Goal: Navigation & Orientation: Find specific page/section

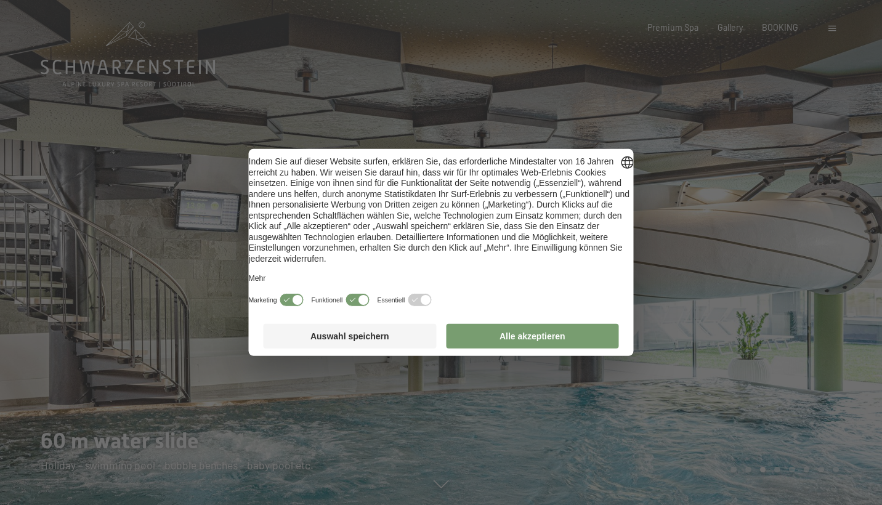
click at [548, 349] on button "Alle akzeptieren" at bounding box center [532, 336] width 173 height 25
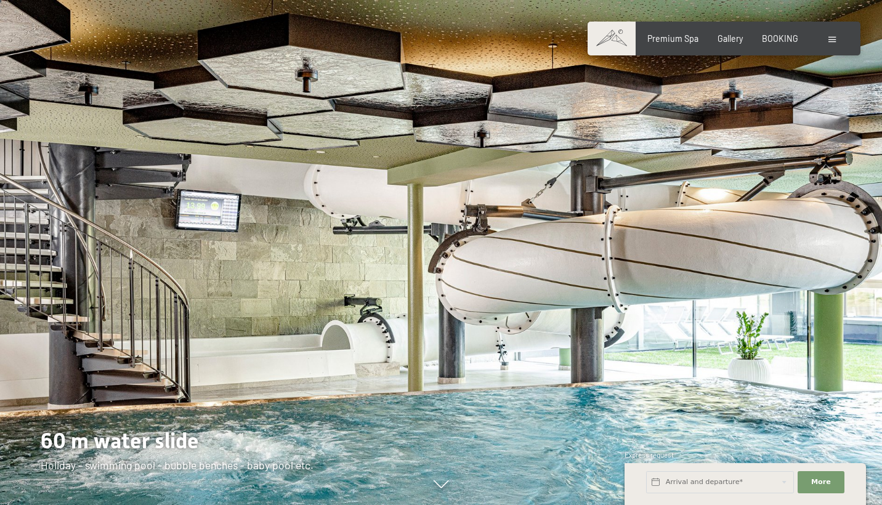
scroll to position [57, 0]
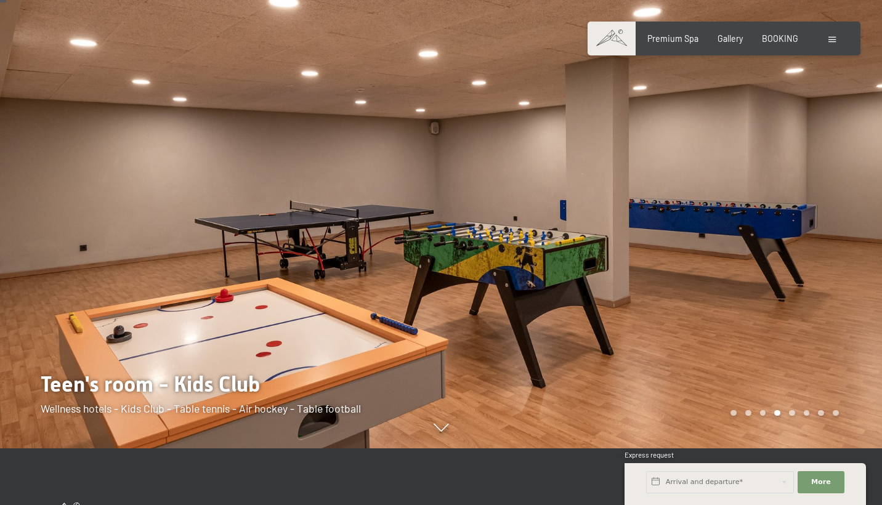
click at [796, 248] on div at bounding box center [661, 195] width 441 height 505
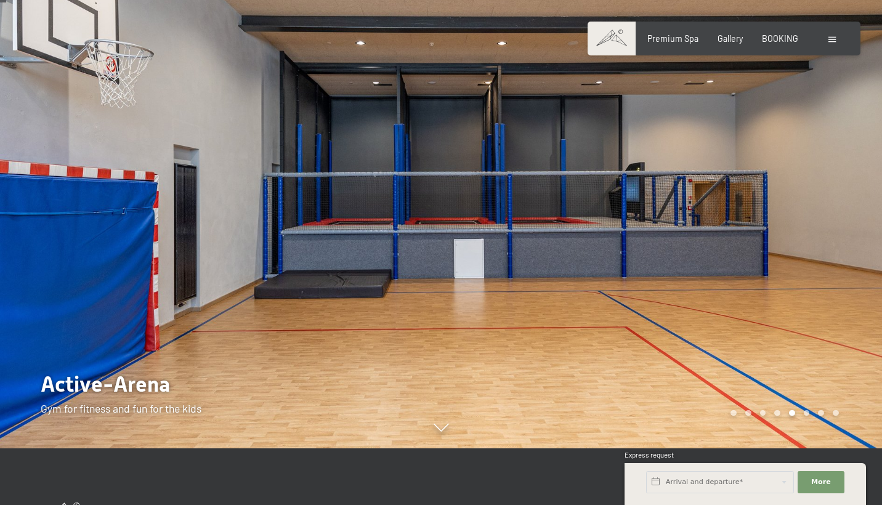
click at [796, 248] on div at bounding box center [661, 195] width 441 height 505
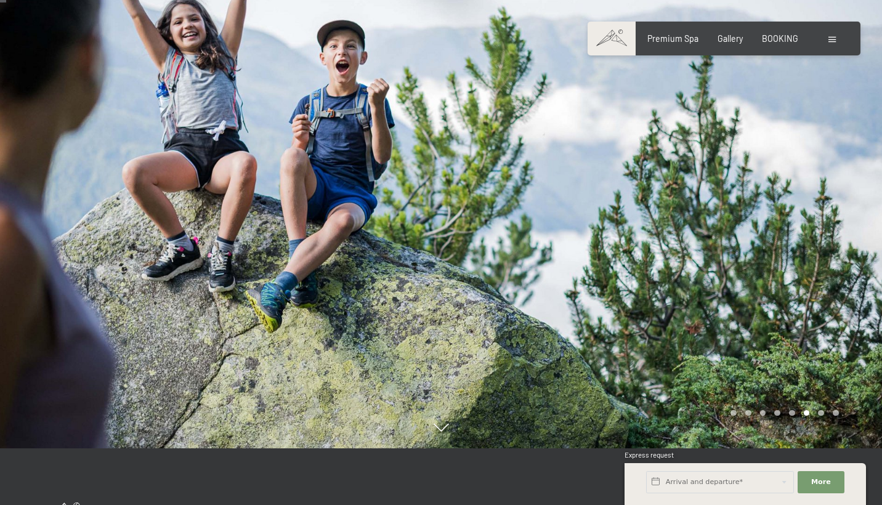
click at [796, 248] on div at bounding box center [661, 195] width 441 height 505
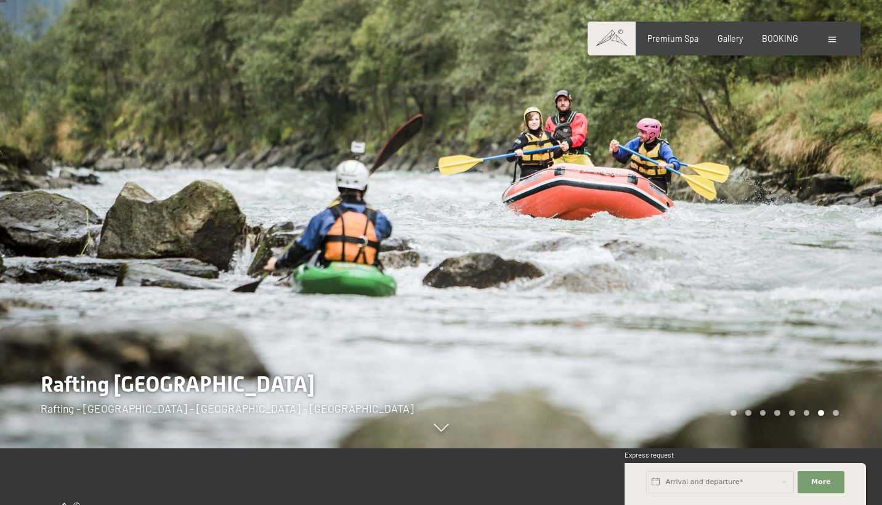
click at [796, 248] on div at bounding box center [661, 195] width 441 height 505
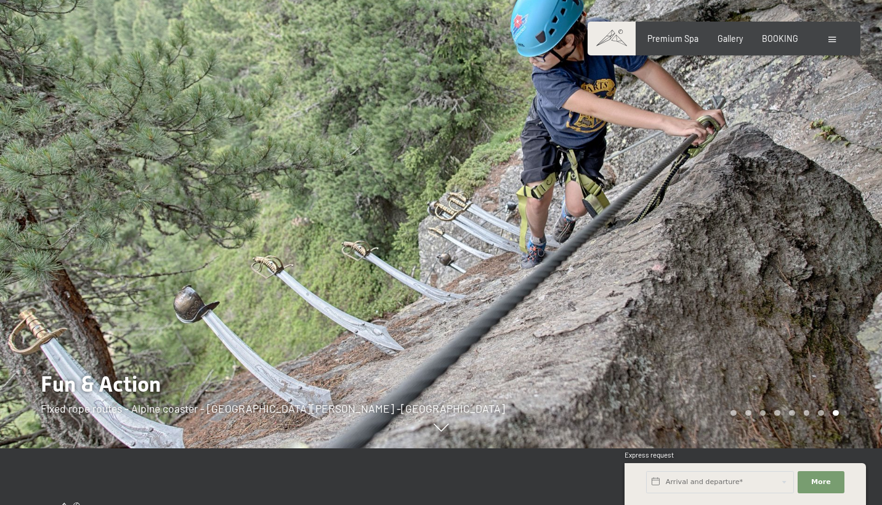
click at [796, 248] on div at bounding box center [661, 195] width 441 height 505
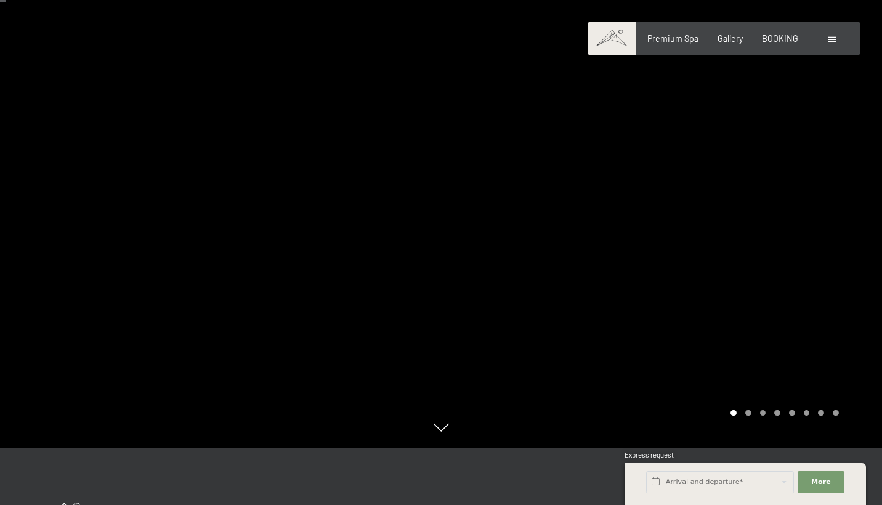
click at [796, 248] on div at bounding box center [661, 195] width 441 height 505
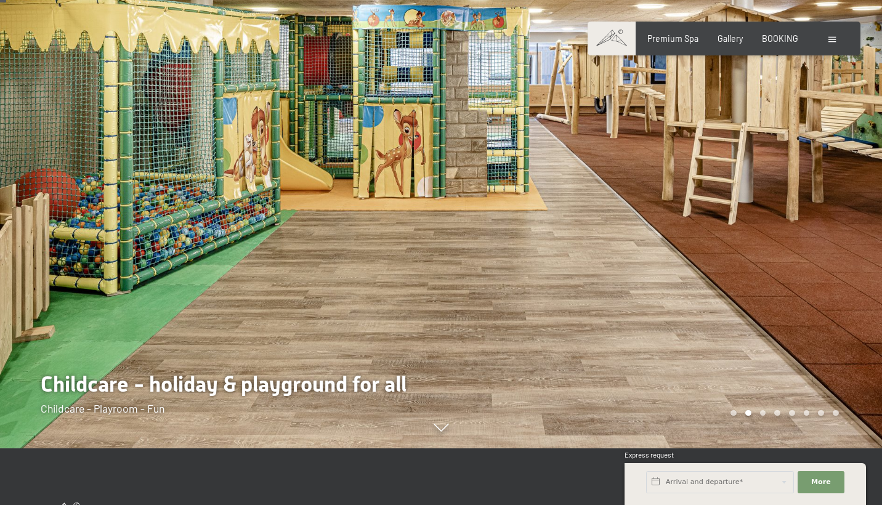
click at [796, 248] on div at bounding box center [661, 195] width 441 height 505
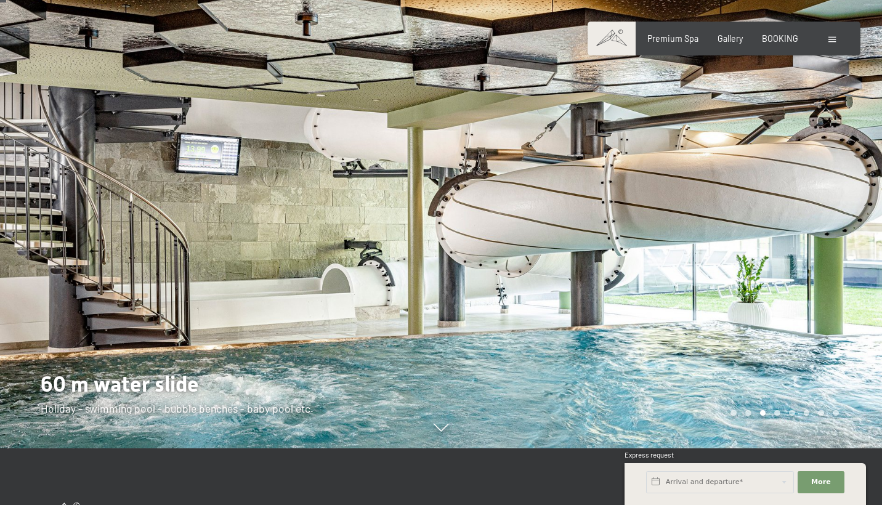
click at [796, 248] on div at bounding box center [661, 195] width 441 height 505
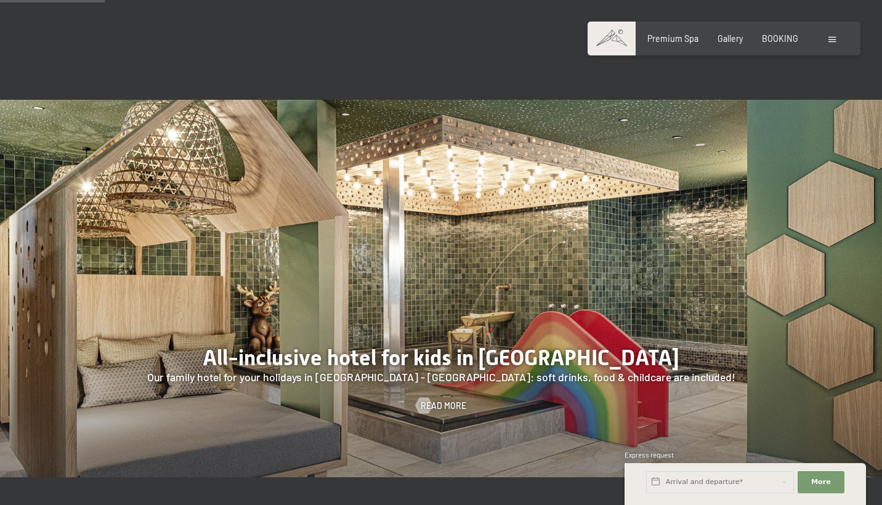
scroll to position [932, 0]
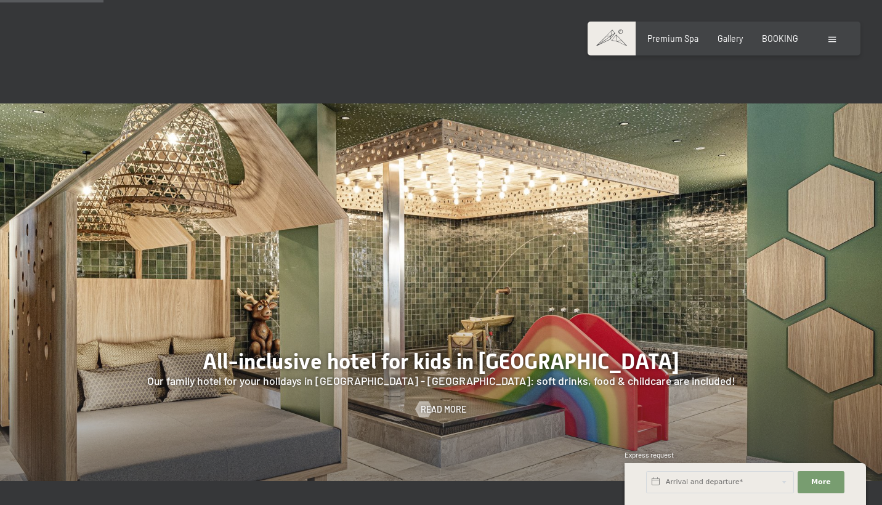
click at [796, 248] on div at bounding box center [441, 293] width 882 height 378
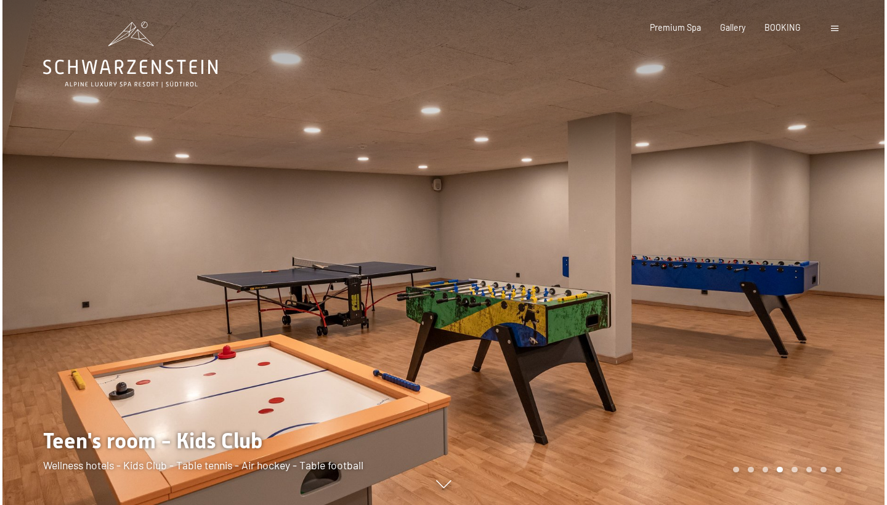
scroll to position [0, 0]
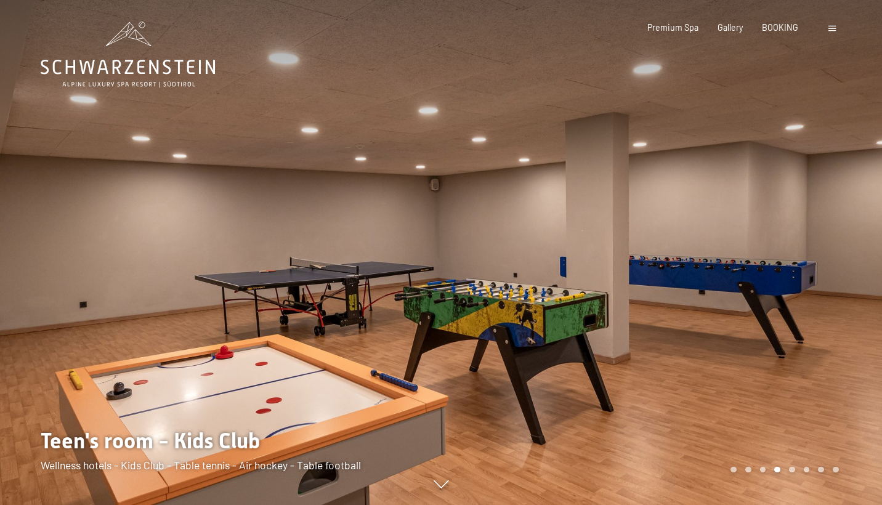
click at [829, 31] on span at bounding box center [832, 29] width 7 height 6
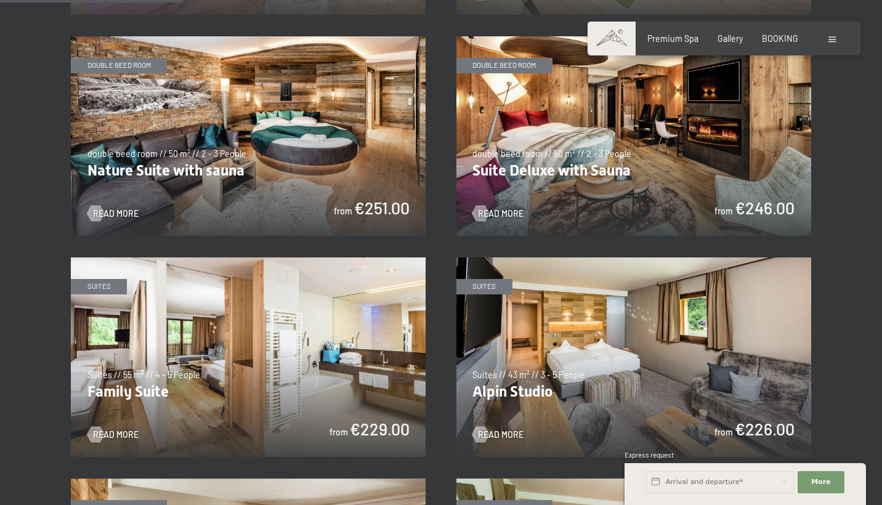
scroll to position [511, 0]
